Goal: Task Accomplishment & Management: Use online tool/utility

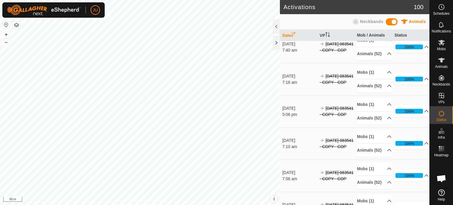
scroll to position [1239, 0]
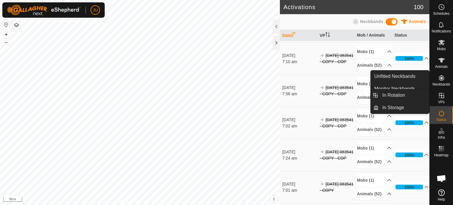
click at [445, 96] on es-virtualpaddocks-svg-icon at bounding box center [441, 95] width 11 height 9
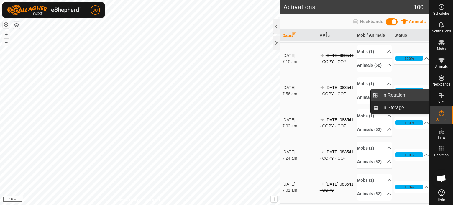
click at [388, 94] on link "In Rotation" at bounding box center [404, 95] width 50 height 12
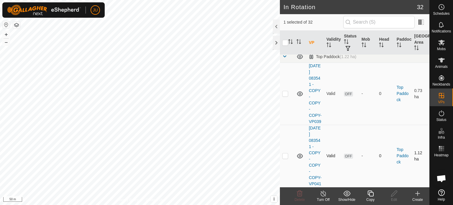
scroll to position [2227, 0]
click at [285, 153] on p-checkbox at bounding box center [285, 155] width 6 height 5
click at [284, 153] on p-checkbox at bounding box center [285, 155] width 6 height 5
checkbox input "false"
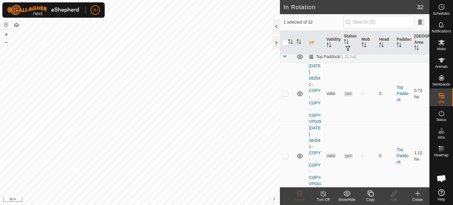
click at [373, 194] on icon at bounding box center [370, 193] width 7 height 7
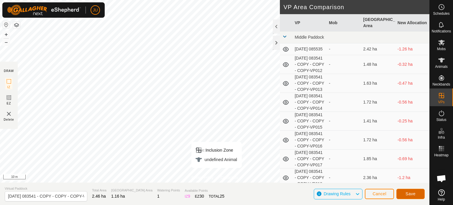
click at [413, 195] on span "Save" at bounding box center [410, 193] width 10 height 5
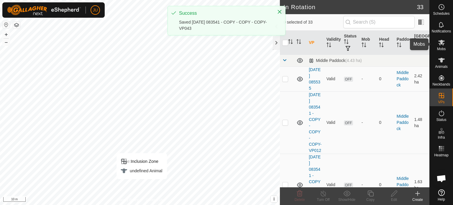
click at [439, 41] on icon at bounding box center [441, 43] width 6 height 6
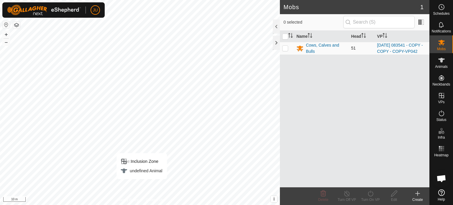
click at [285, 50] on p-checkbox at bounding box center [285, 48] width 6 height 5
checkbox input "true"
click at [369, 192] on icon at bounding box center [370, 193] width 7 height 7
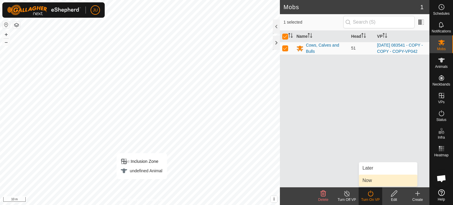
click at [366, 180] on link "Now" at bounding box center [388, 181] width 58 height 12
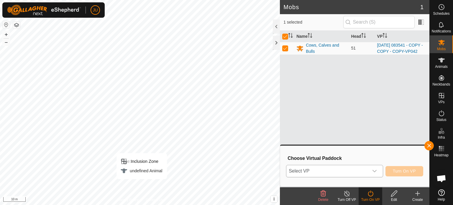
click at [364, 173] on span "Select VP" at bounding box center [327, 171] width 82 height 12
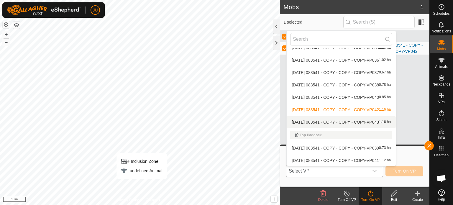
scroll to position [317, 0]
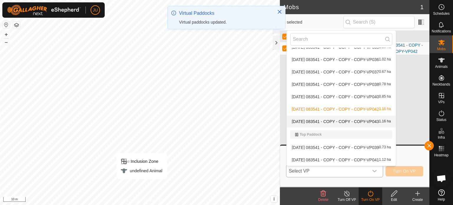
click at [343, 120] on li "[DATE] 083541 - COPY - COPY - COPY-VP043 1.16 ha" at bounding box center [341, 122] width 109 height 12
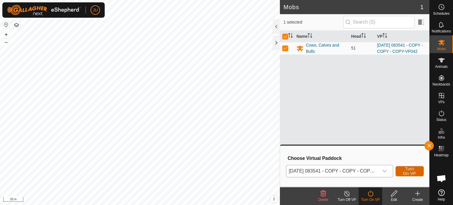
click at [411, 170] on span "Turn On VP" at bounding box center [410, 170] width 14 height 9
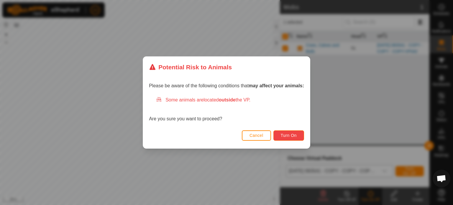
click at [283, 133] on span "Turn On" at bounding box center [289, 135] width 16 height 5
